Goal: Transaction & Acquisition: Purchase product/service

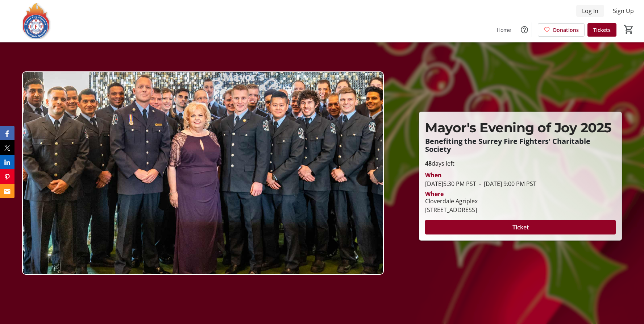
click at [590, 11] on span "Log In" at bounding box center [590, 11] width 16 height 9
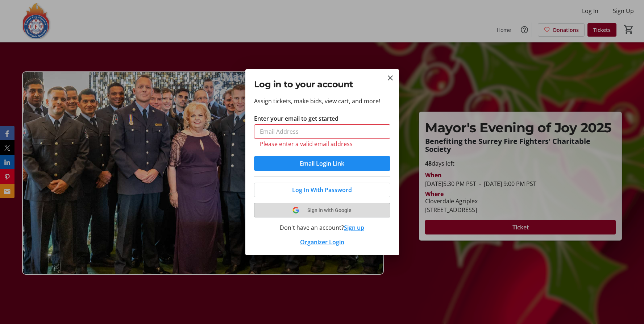
click at [338, 208] on span "Sign in with Google" at bounding box center [329, 210] width 44 height 6
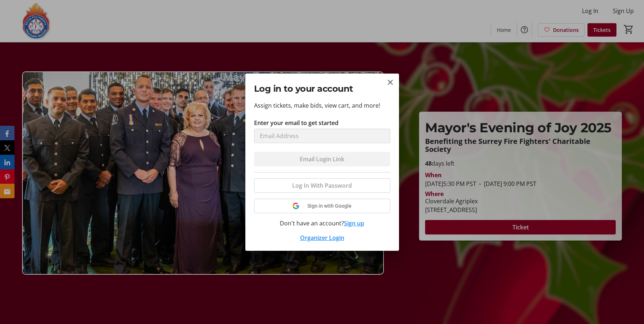
drag, startPoint x: 415, startPoint y: 134, endPoint x: 327, endPoint y: 78, distance: 104.2
click at [327, 78] on div "Log in to your account" at bounding box center [322, 87] width 154 height 27
click at [390, 81] on mat-icon "Close" at bounding box center [390, 82] width 9 height 9
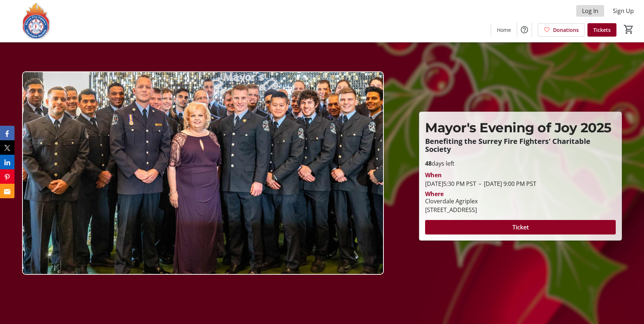
click at [587, 12] on span "Log In" at bounding box center [590, 11] width 16 height 9
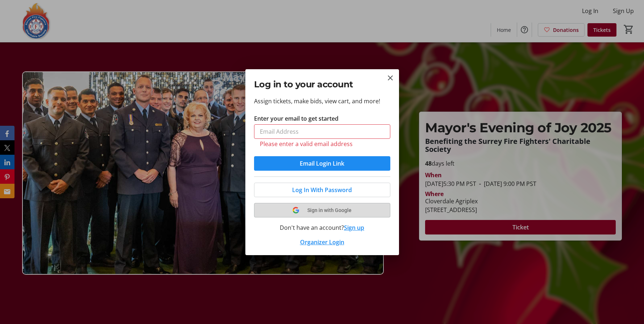
click at [323, 210] on tr-shared-ui-google-sign-in-button-content "Sign in with Google" at bounding box center [322, 210] width 119 height 9
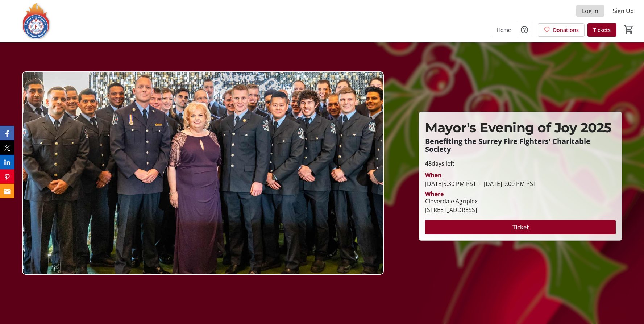
click at [590, 13] on span "Log In" at bounding box center [590, 11] width 16 height 9
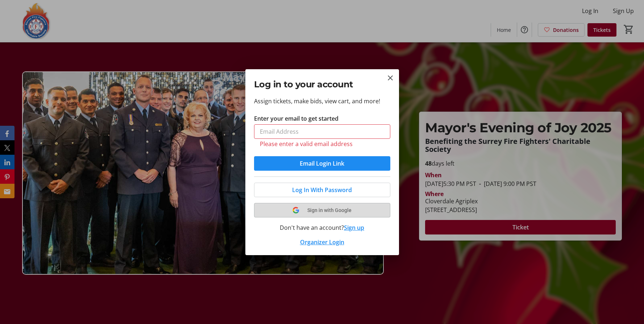
click at [327, 207] on span "Sign in with Google" at bounding box center [329, 210] width 44 height 6
